Goal: Navigation & Orientation: Find specific page/section

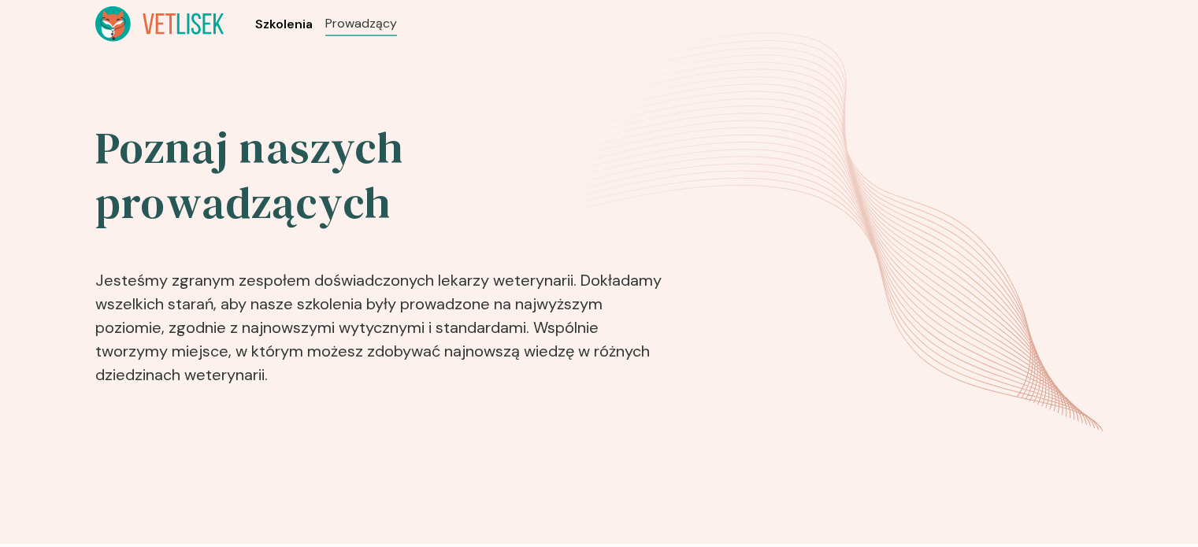
click at [259, 17] on span "Szkolenia" at bounding box center [283, 24] width 57 height 19
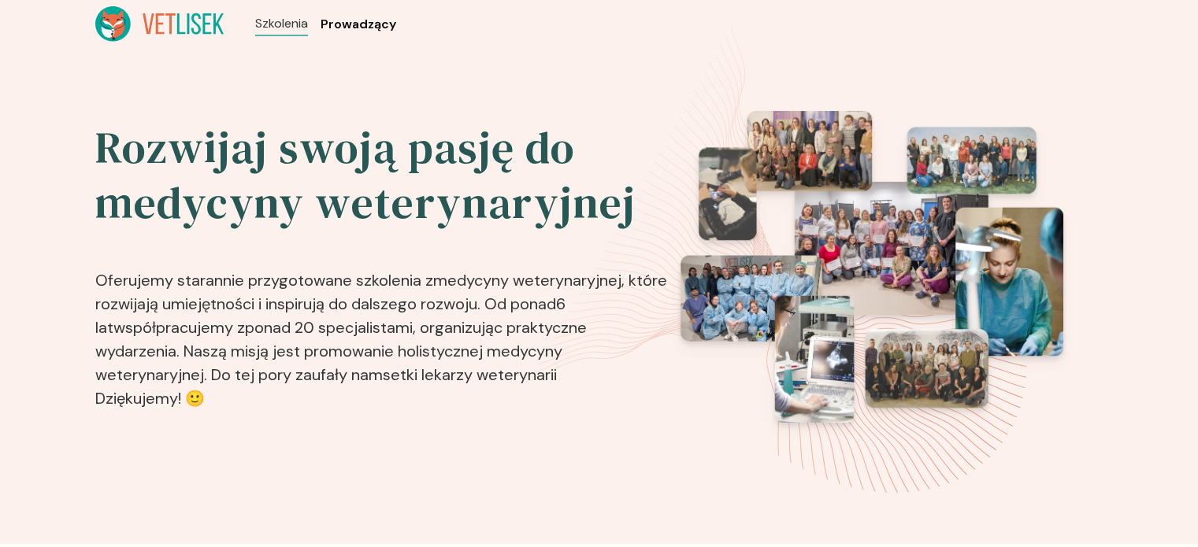
click at [362, 17] on span "Prowadzący" at bounding box center [359, 24] width 76 height 19
